Goal: Task Accomplishment & Management: Manage account settings

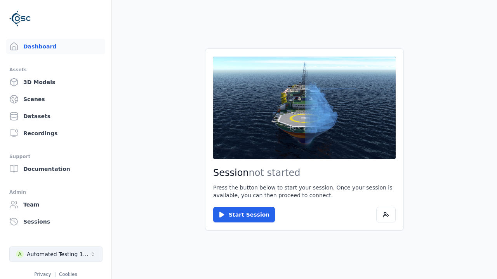
click at [56, 254] on div "Automated Testing 1 - Playwright" at bounding box center [58, 255] width 63 height 8
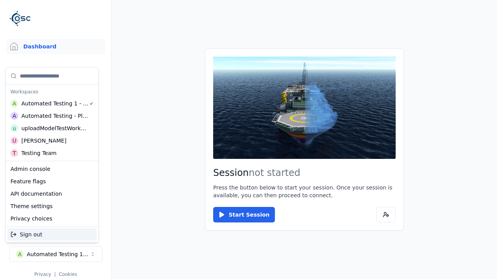
click at [52, 116] on div "Automated Testing - Playwright" at bounding box center [54, 116] width 67 height 8
click at [248, 140] on html "Support Dashboard Assets 3D Models Scenes Datasets Recordings Support Documenta…" at bounding box center [248, 139] width 497 height 279
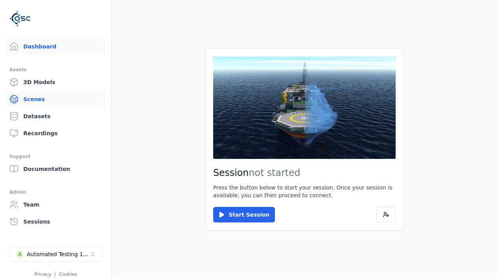
click at [55, 99] on link "Scenes" at bounding box center [55, 100] width 99 height 16
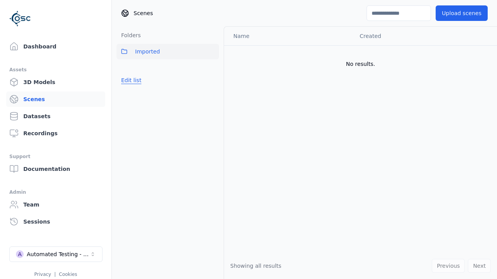
click at [131, 80] on button "Edit list" at bounding box center [130, 80] width 29 height 14
click at [139, 80] on link "Create folder" at bounding box center [139, 80] width 36 height 8
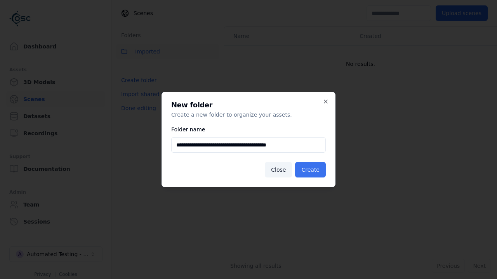
type input "**********"
click at [310, 170] on button "Create" at bounding box center [310, 170] width 31 height 16
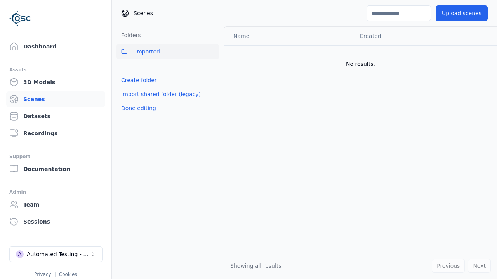
click at [138, 108] on button "Done editing" at bounding box center [138, 108] width 44 height 14
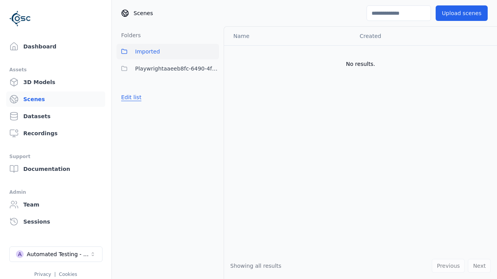
click at [131, 97] on button "Edit list" at bounding box center [130, 97] width 29 height 14
click at [213, 69] on html "Support Dashboard Assets 3D Models Scenes Datasets Recordings Support Documenta…" at bounding box center [248, 139] width 497 height 279
click at [212, 109] on div "Rename" at bounding box center [212, 109] width 52 height 12
